Goal: Check status: Check status

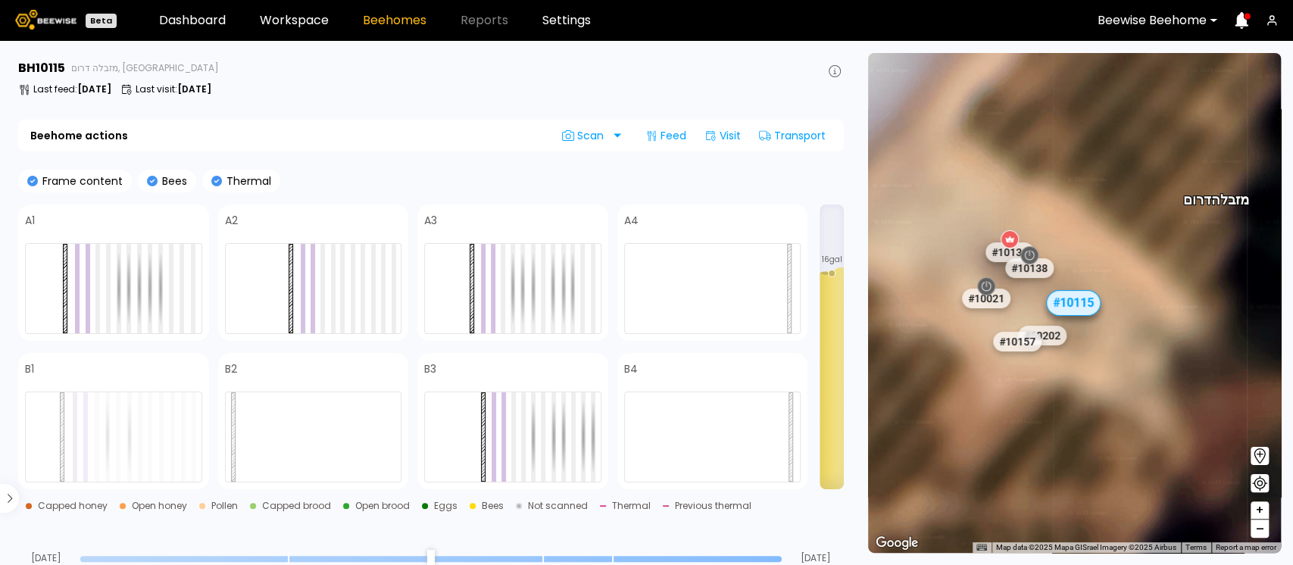
drag, startPoint x: 1043, startPoint y: 198, endPoint x: 1139, endPoint y: 152, distance: 106.4
click at [1139, 152] on div "# 10081 # 10094 # 10108 # 10111 # 10146 # 10152 # 10153 # 10154 # 10175 # 10204…" at bounding box center [1074, 303] width 413 height 500
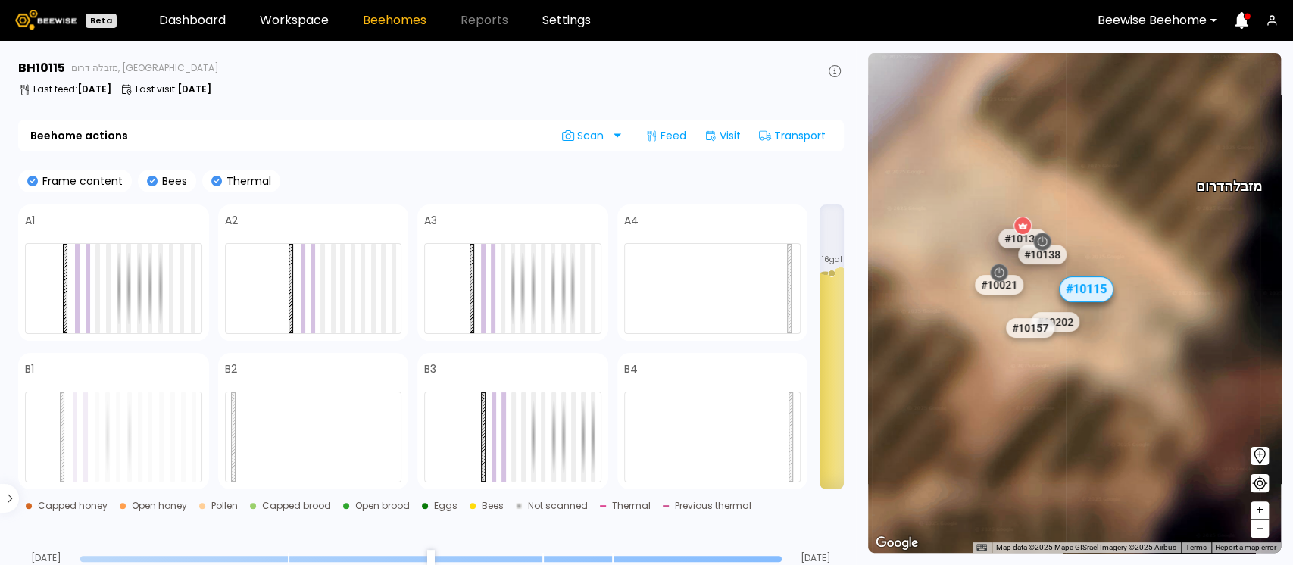
click at [750, 556] on input "range" at bounding box center [430, 559] width 701 height 6
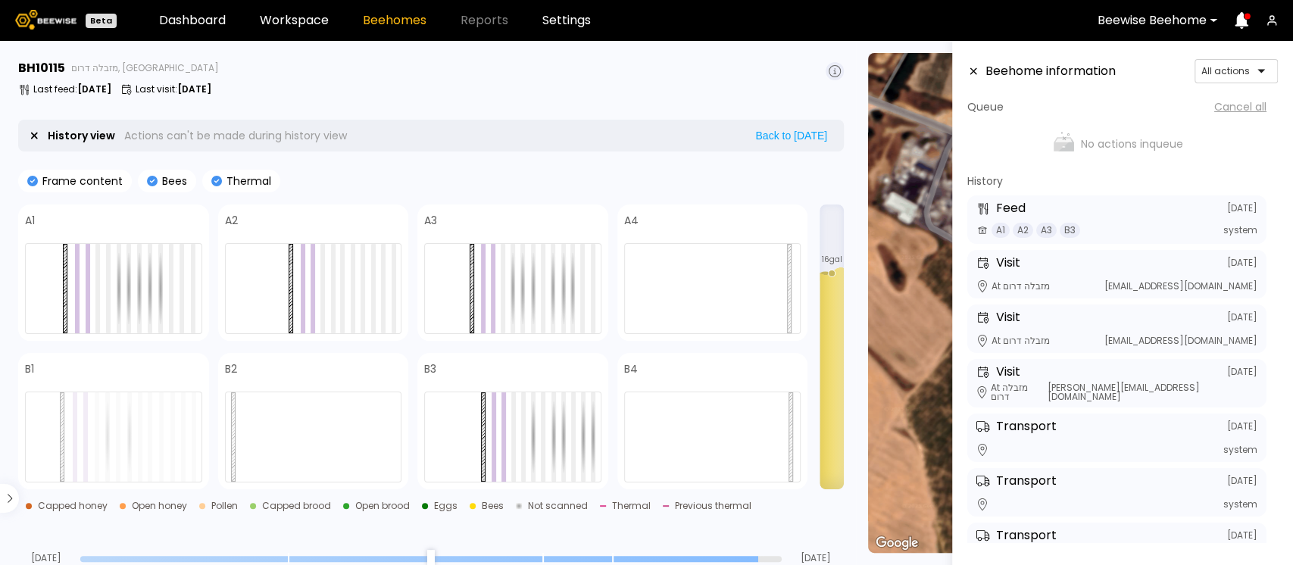
click at [691, 557] on input "range" at bounding box center [430, 559] width 701 height 6
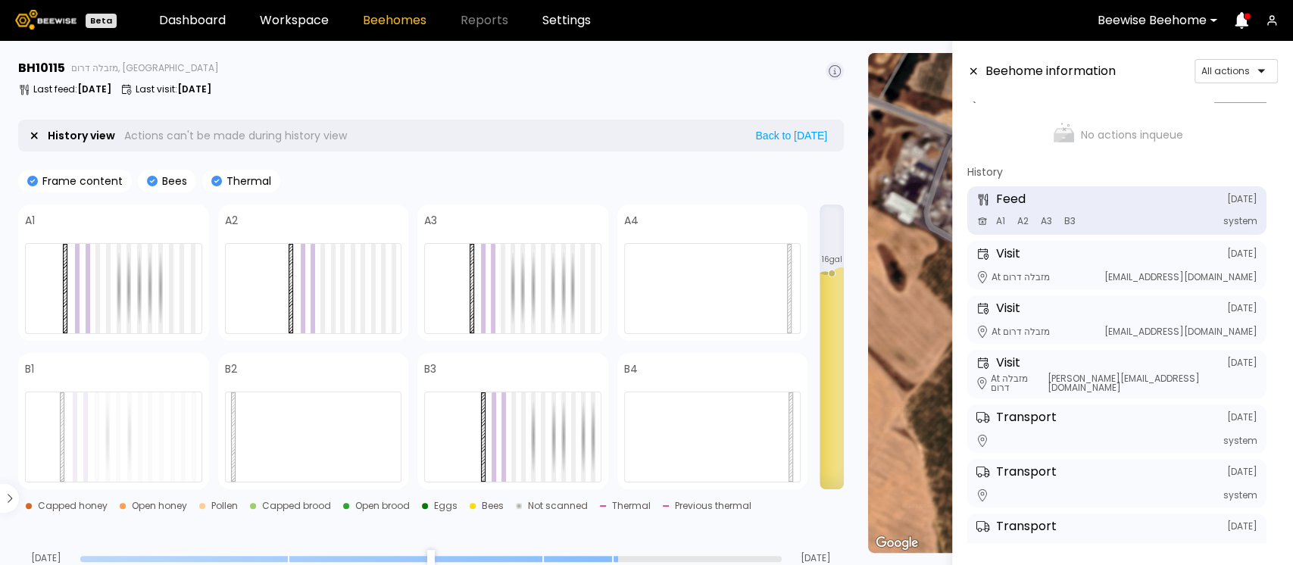
type input "*"
click at [626, 559] on input "range" at bounding box center [430, 559] width 701 height 6
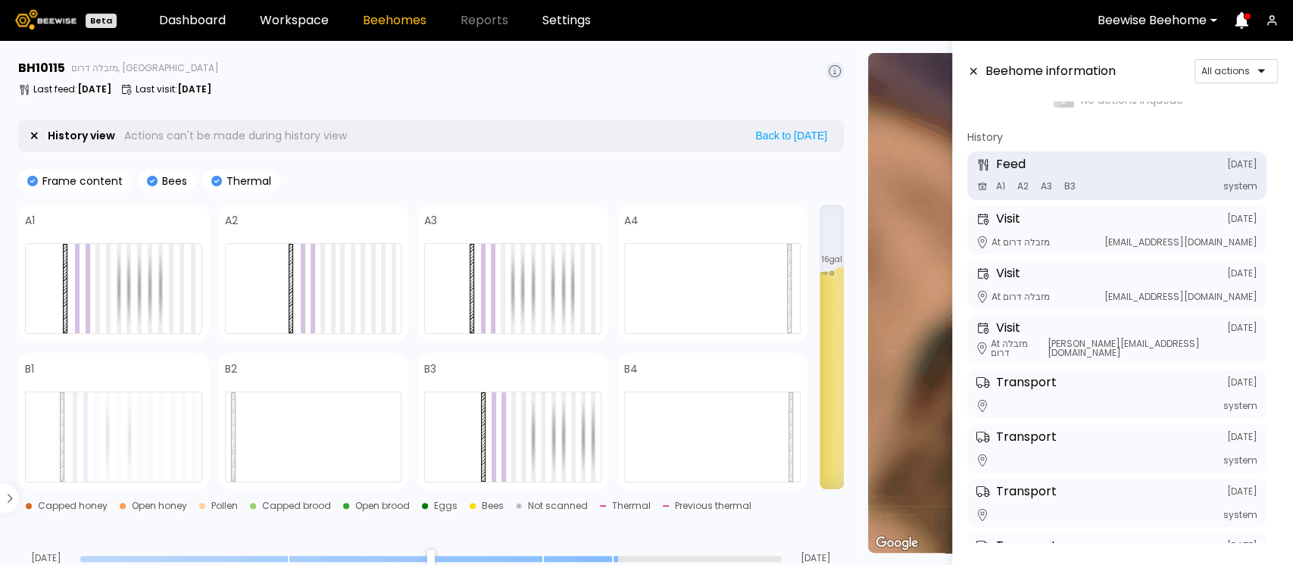
click at [971, 70] on icon at bounding box center [973, 71] width 12 height 11
